Goal: Information Seeking & Learning: Learn about a topic

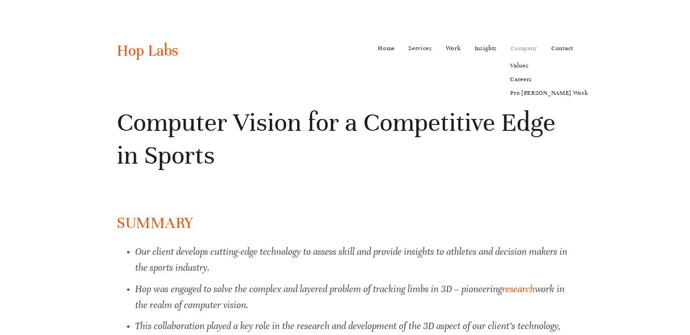
click at [518, 51] on link "Company" at bounding box center [523, 48] width 27 height 15
click at [522, 77] on link "Careers" at bounding box center [549, 80] width 90 height 14
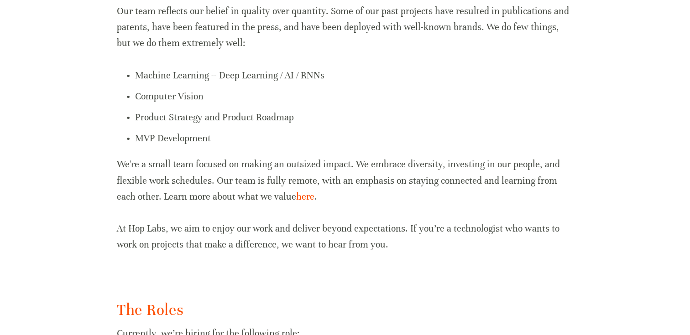
scroll to position [373, 0]
click at [296, 198] on link "here" at bounding box center [305, 195] width 18 height 11
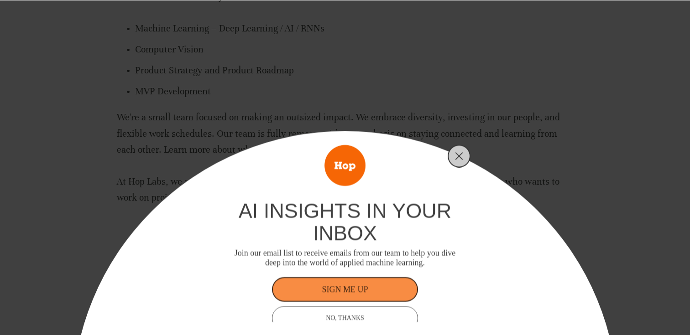
scroll to position [428, 0]
click at [462, 156] on icon "Close" at bounding box center [459, 156] width 8 height 8
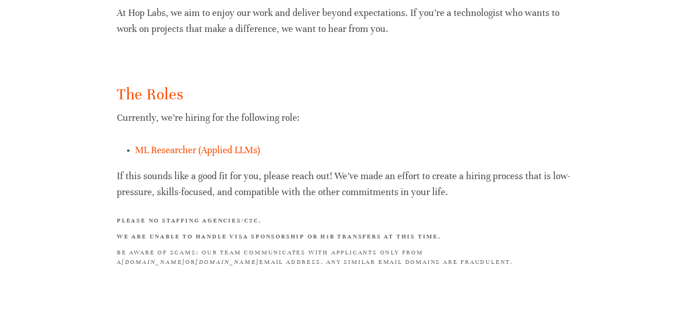
scroll to position [588, 0]
click at [200, 151] on link "ML Researcher (Applied LLMs)" at bounding box center [197, 149] width 125 height 11
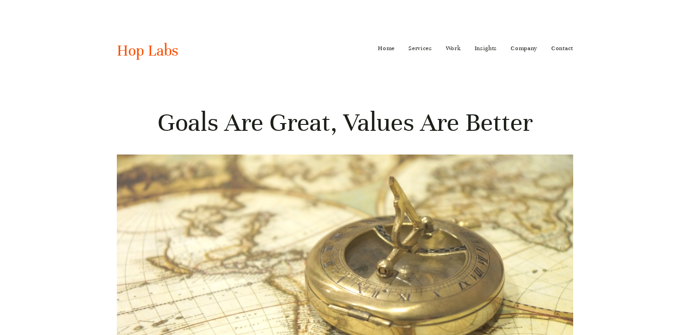
click at [351, 125] on h1 "Goals Are Great, Values Are Better" at bounding box center [345, 122] width 456 height 33
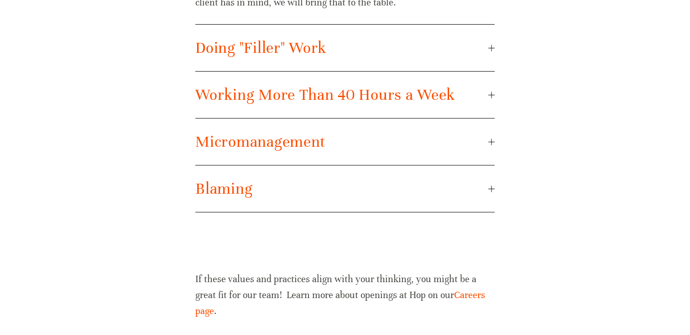
scroll to position [1888, 0]
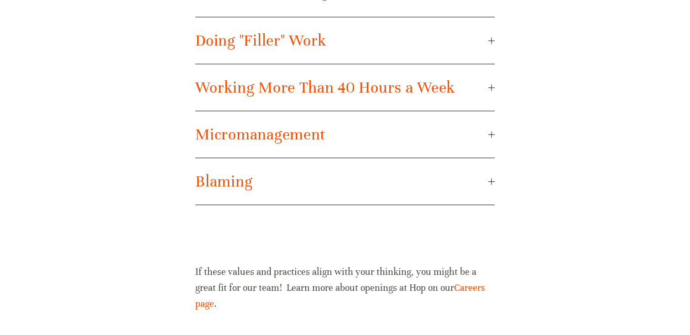
click at [320, 42] on span "Doing "Filler" Work" at bounding box center [341, 40] width 292 height 19
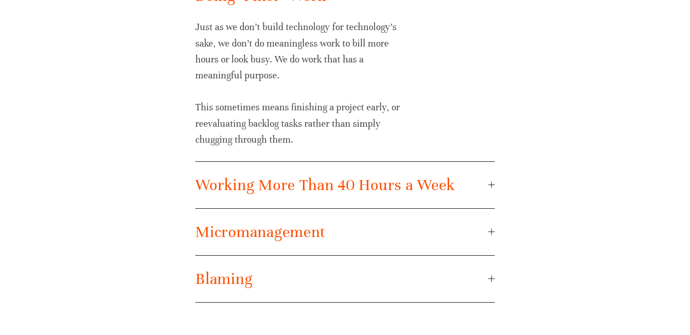
scroll to position [1758, 0]
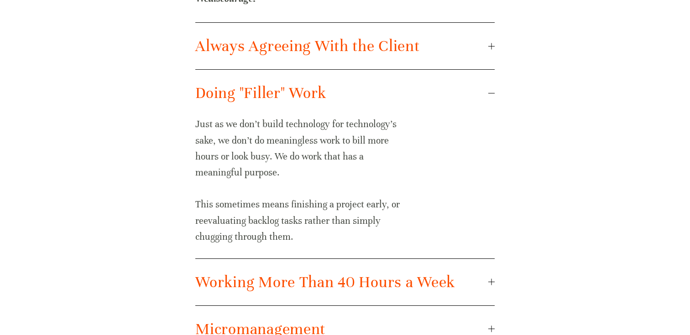
click at [320, 86] on span "Doing "Filler" Work" at bounding box center [341, 92] width 292 height 19
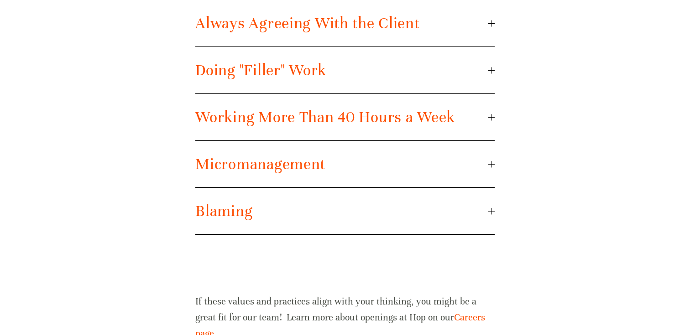
scroll to position [1845, 0]
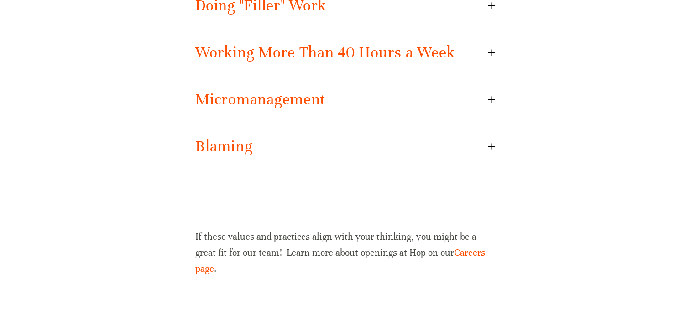
click at [313, 231] on p "If these values and practices align with your thinking, you might be a great fi…" at bounding box center [344, 253] width 299 height 48
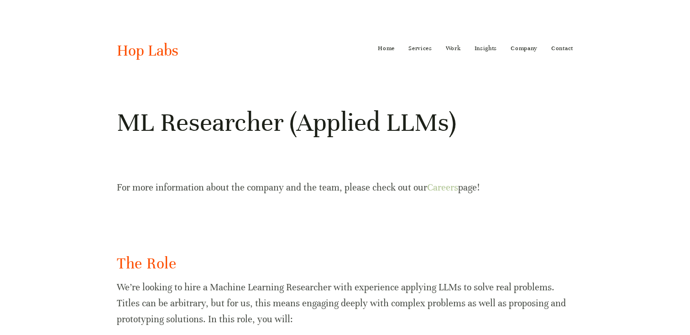
click at [448, 189] on link "Careers" at bounding box center [442, 187] width 31 height 11
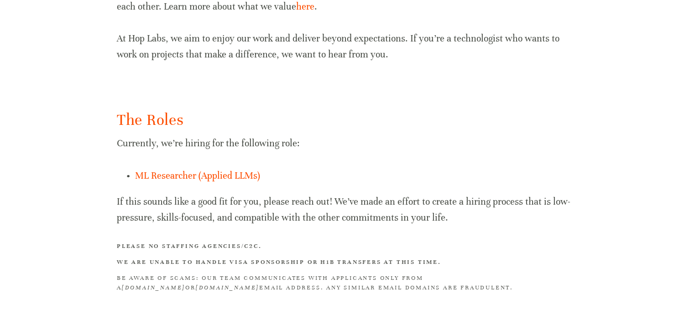
scroll to position [598, 0]
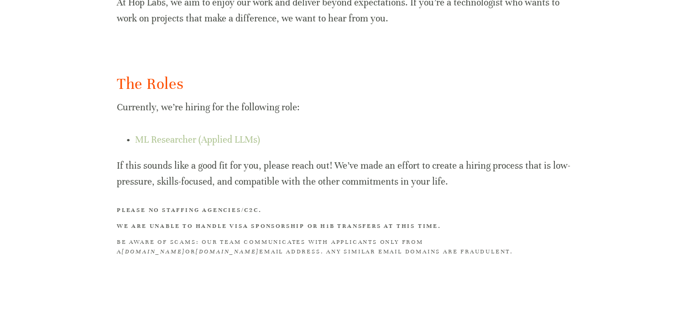
click at [214, 142] on link "ML Researcher (Applied LLMs)" at bounding box center [197, 139] width 125 height 11
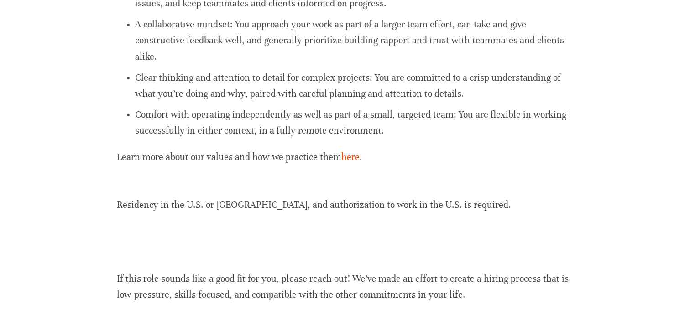
scroll to position [769, 0]
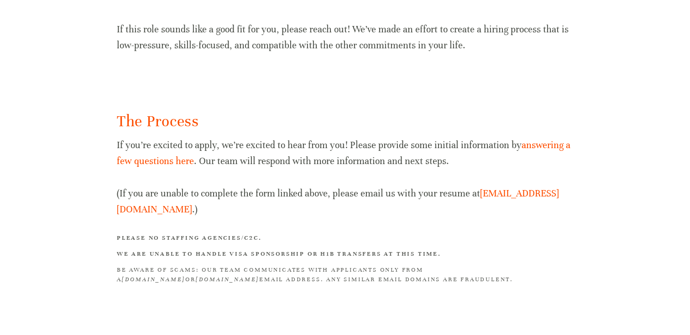
scroll to position [1018, 0]
